Goal: Transaction & Acquisition: Purchase product/service

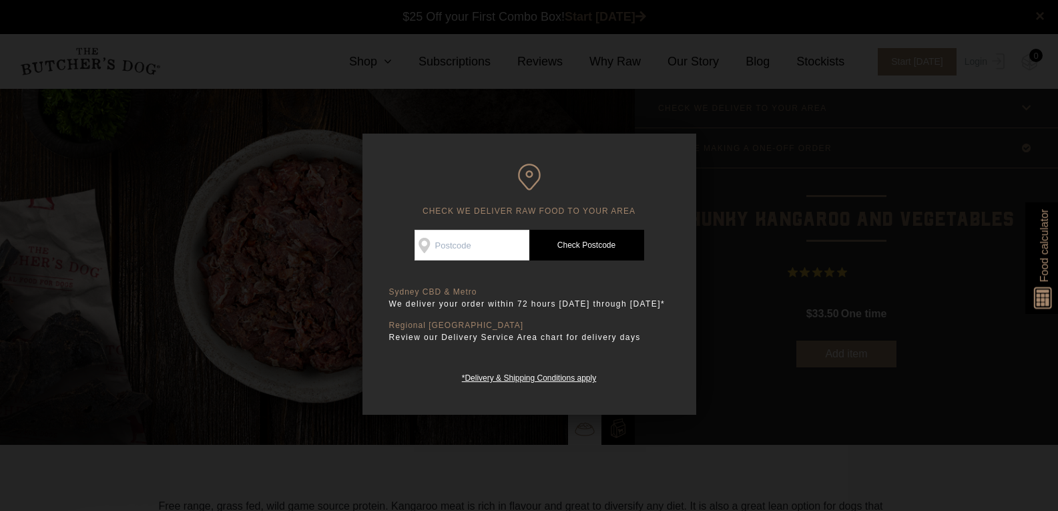
click at [469, 244] on input "Check Availability At" at bounding box center [472, 245] width 115 height 31
type input "2066"
click at [582, 244] on link "Check Postcode" at bounding box center [586, 245] width 115 height 31
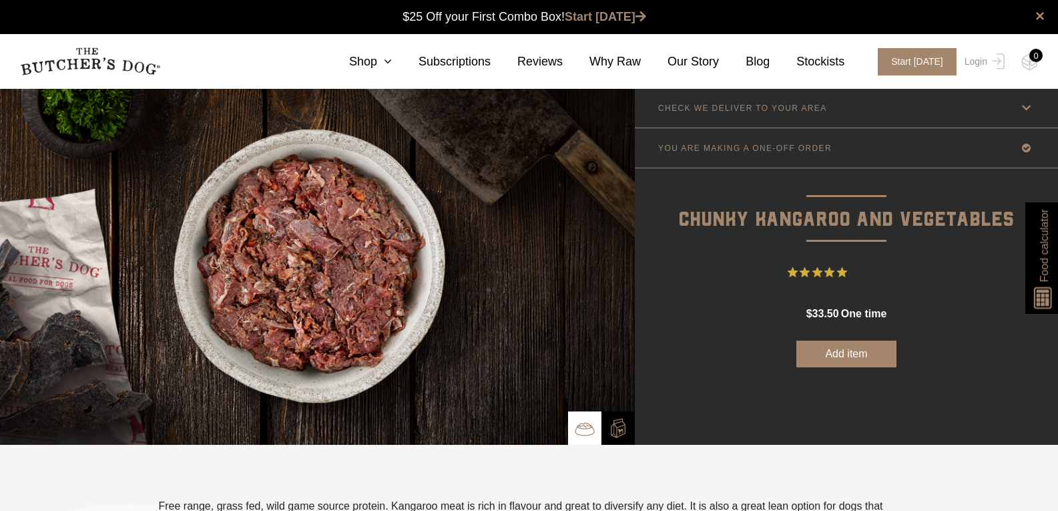
click at [86, 57] on img at bounding box center [90, 61] width 140 height 28
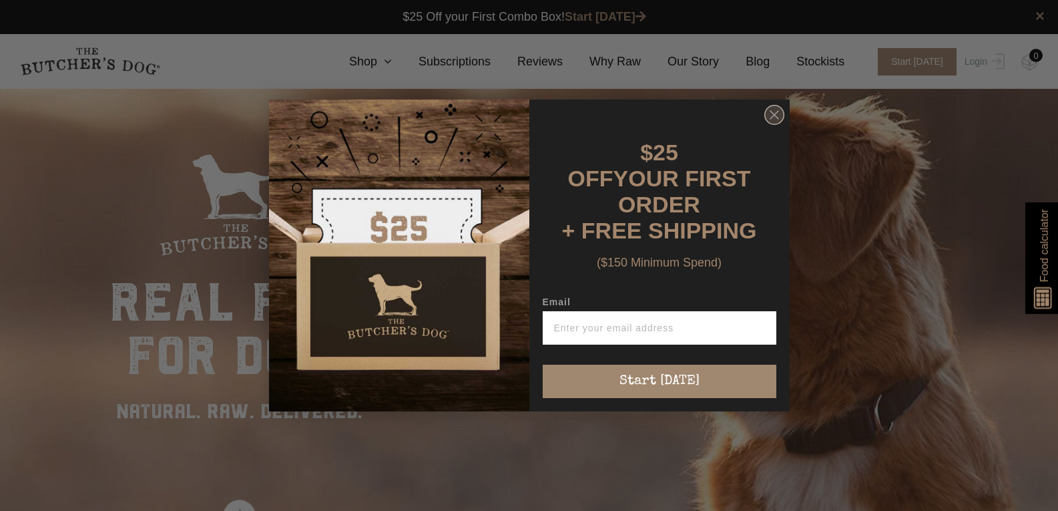
click at [772, 117] on icon "Close dialog" at bounding box center [774, 115] width 8 height 8
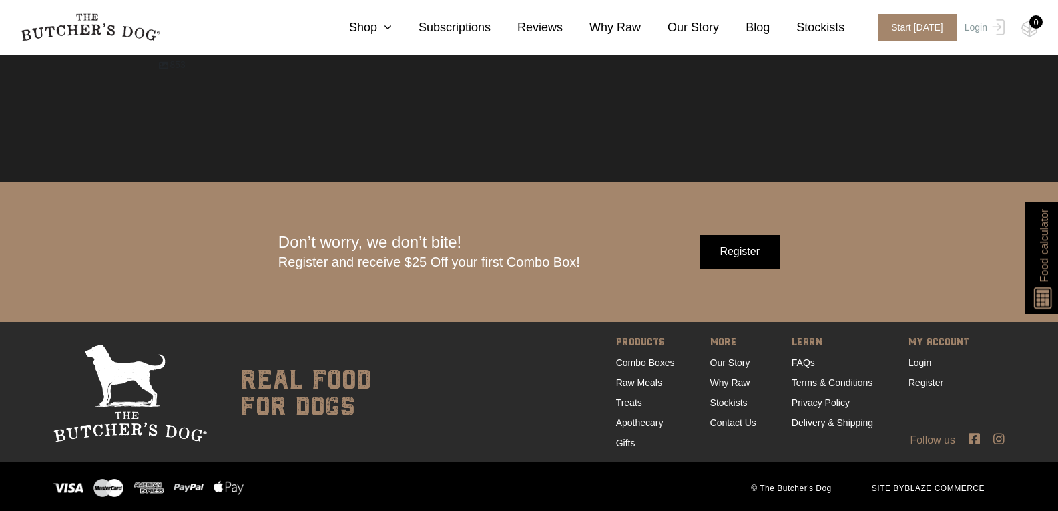
scroll to position [4256, 0]
